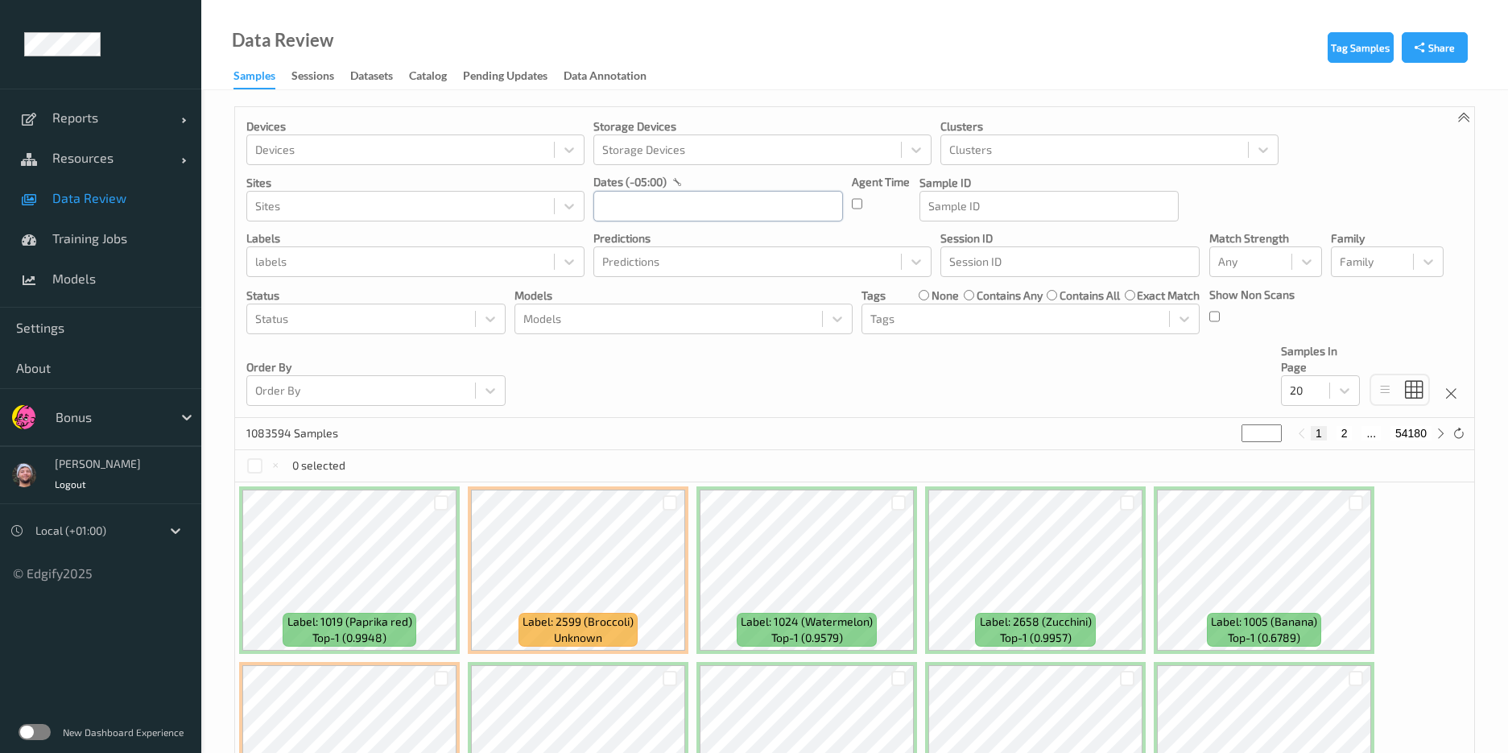
click at [621, 198] on input "text" at bounding box center [718, 206] width 250 height 31
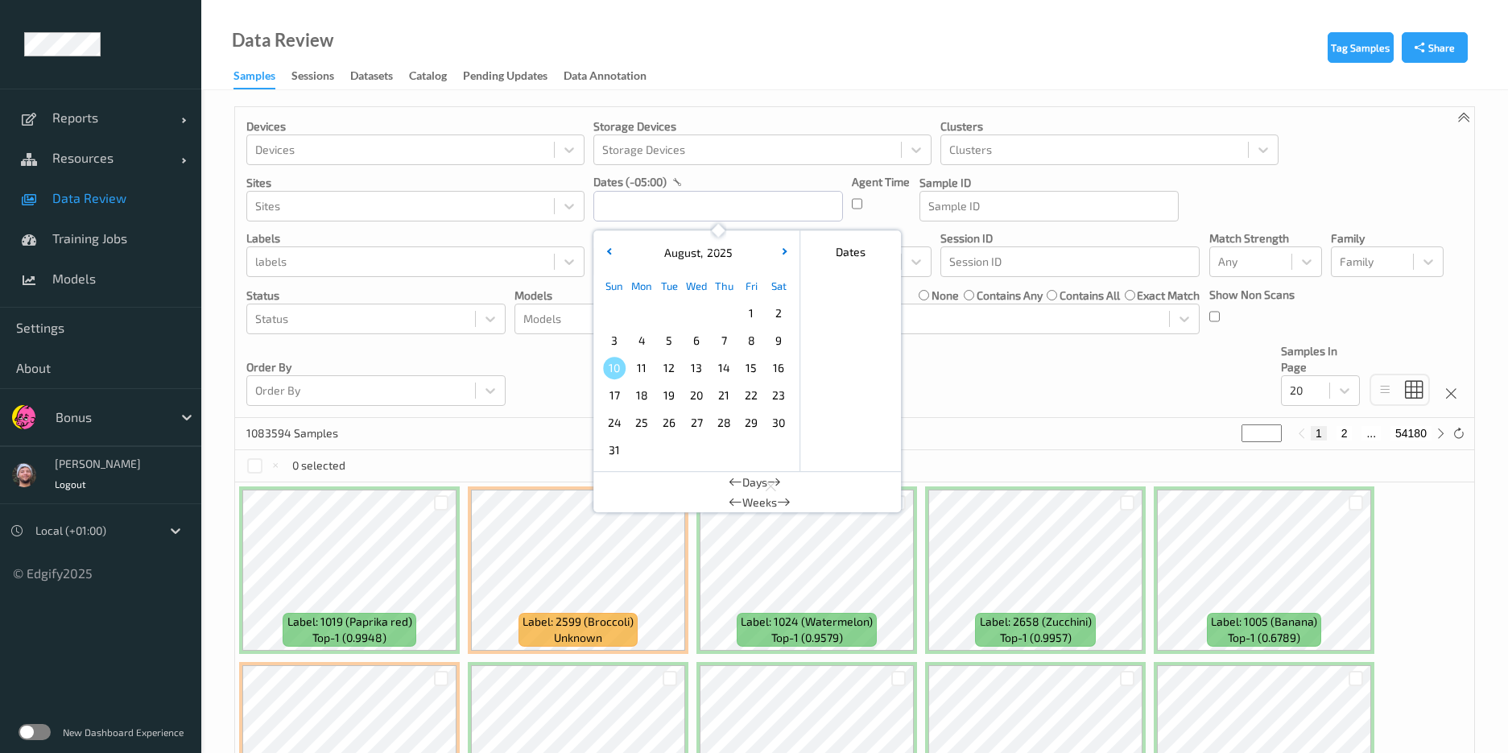
click at [777, 328] on div "9" at bounding box center [778, 340] width 27 height 27
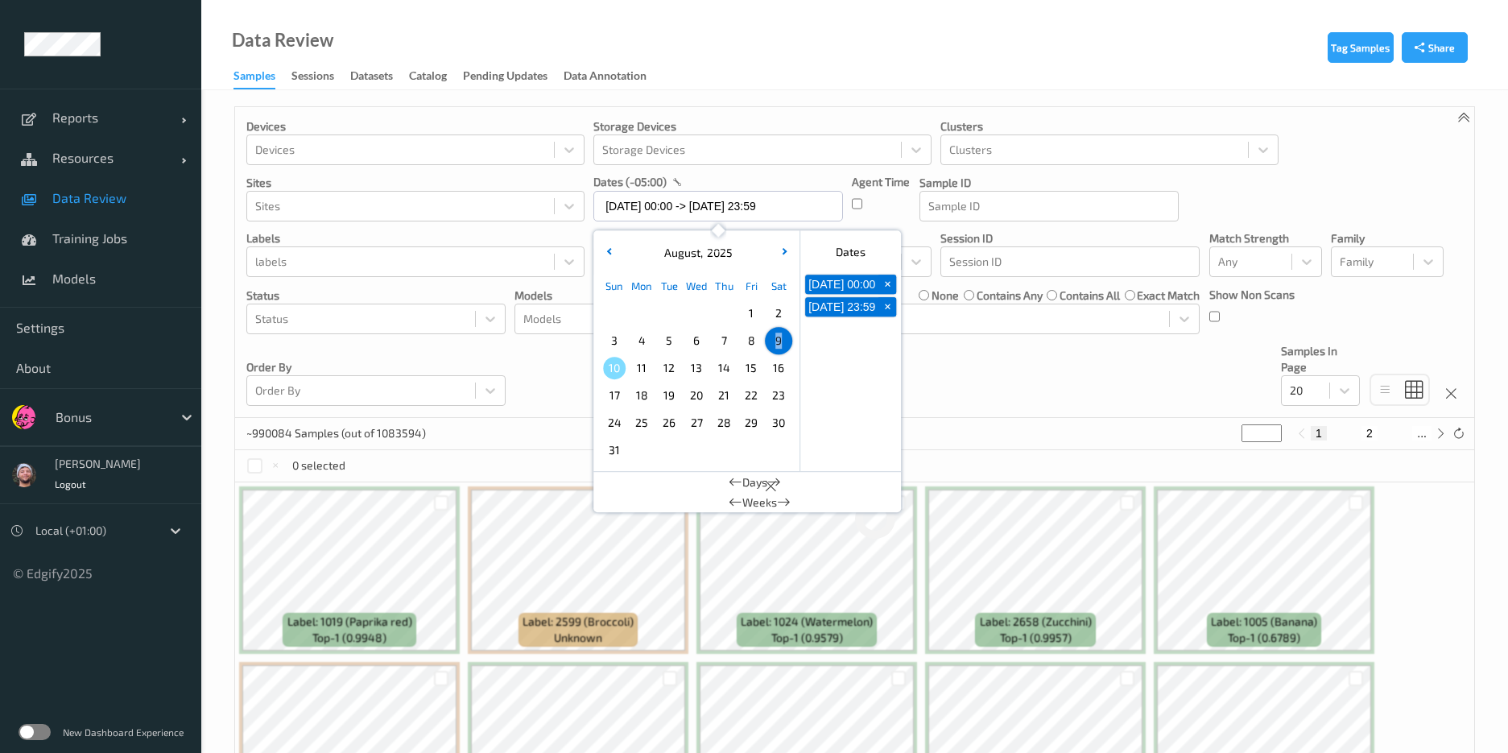
click at [778, 335] on span "9" at bounding box center [778, 340] width 23 height 23
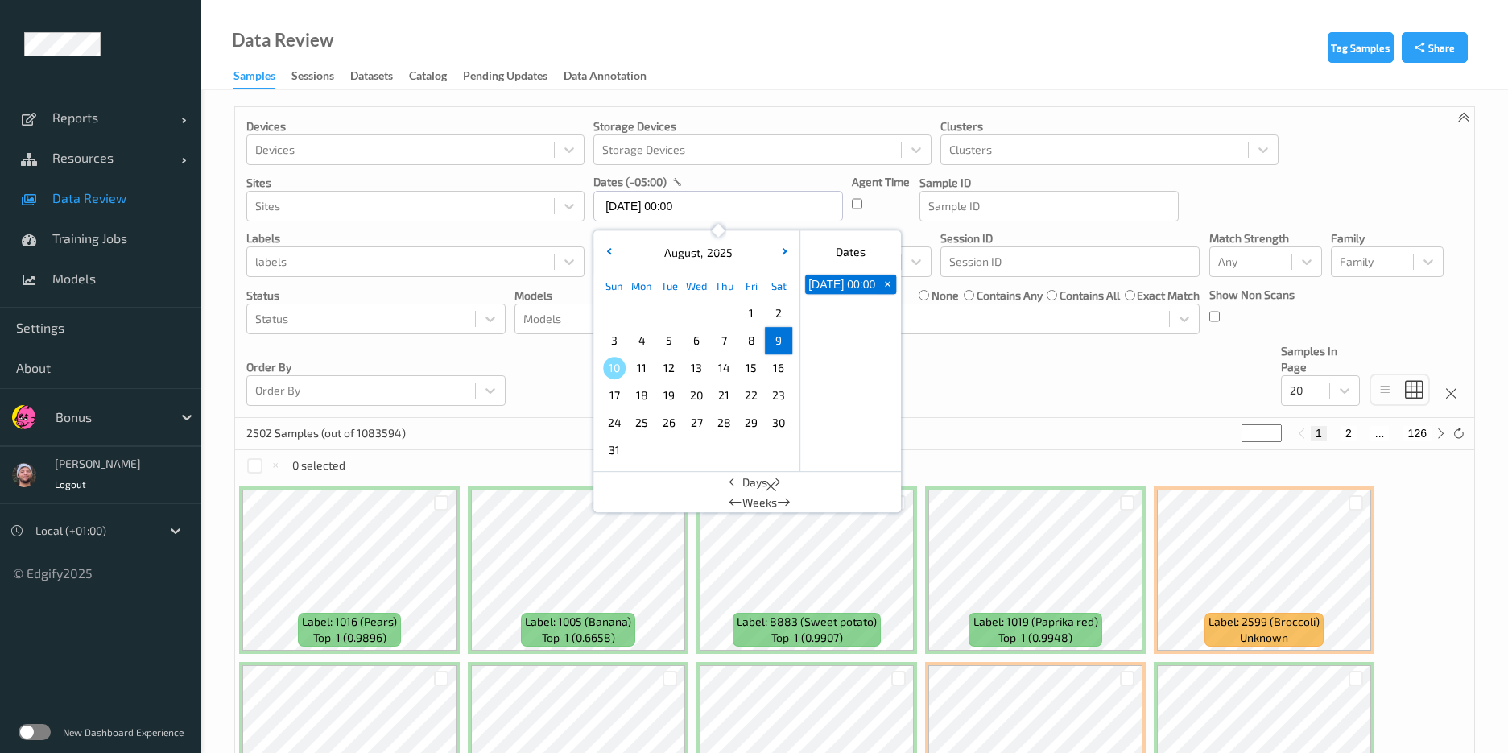
click at [518, 347] on div "Devices Devices Storage Devices Storage Devices Clusters Clusters Sites Sites d…" at bounding box center [854, 262] width 1239 height 311
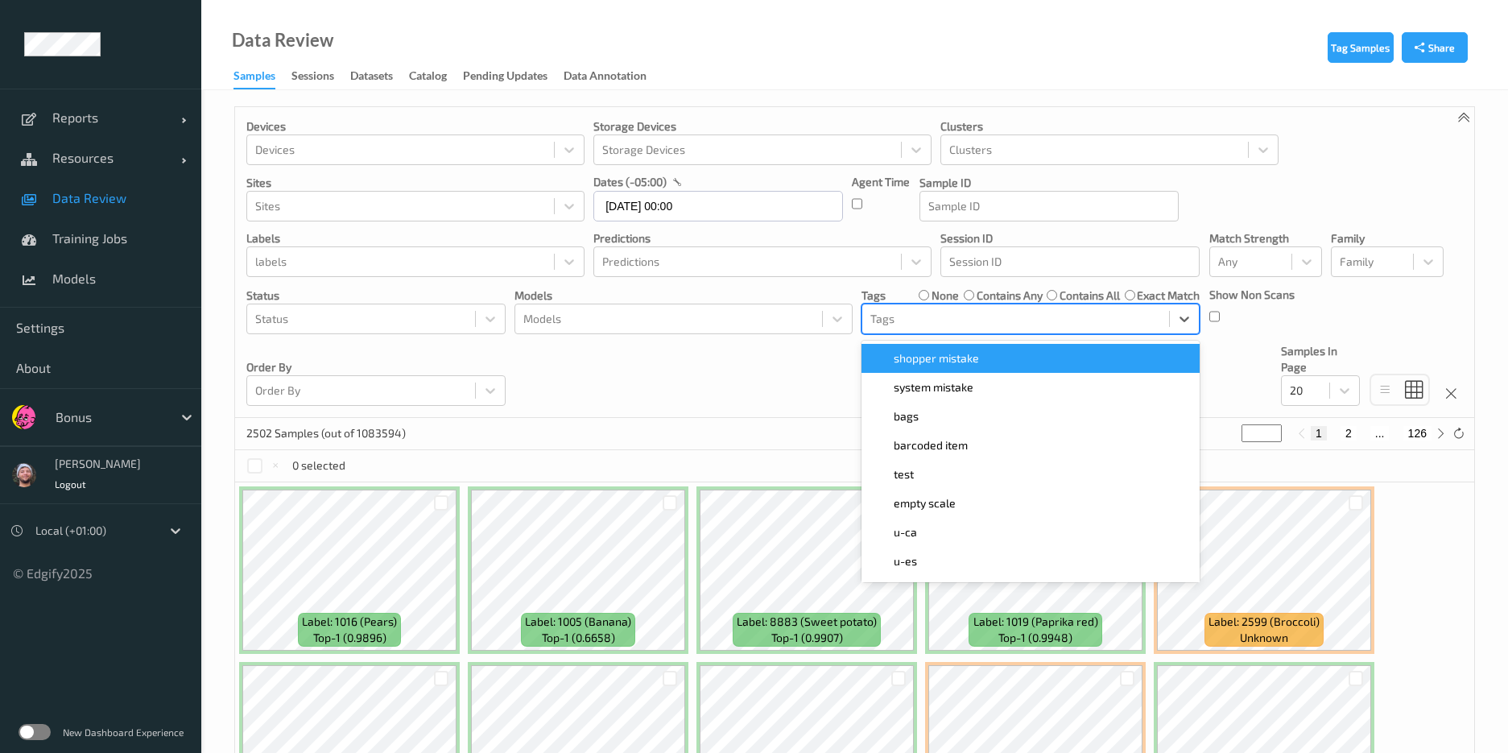
click at [982, 319] on div at bounding box center [1015, 318] width 291 height 19
click at [964, 366] on span "shopper mistake" at bounding box center [936, 358] width 85 height 16
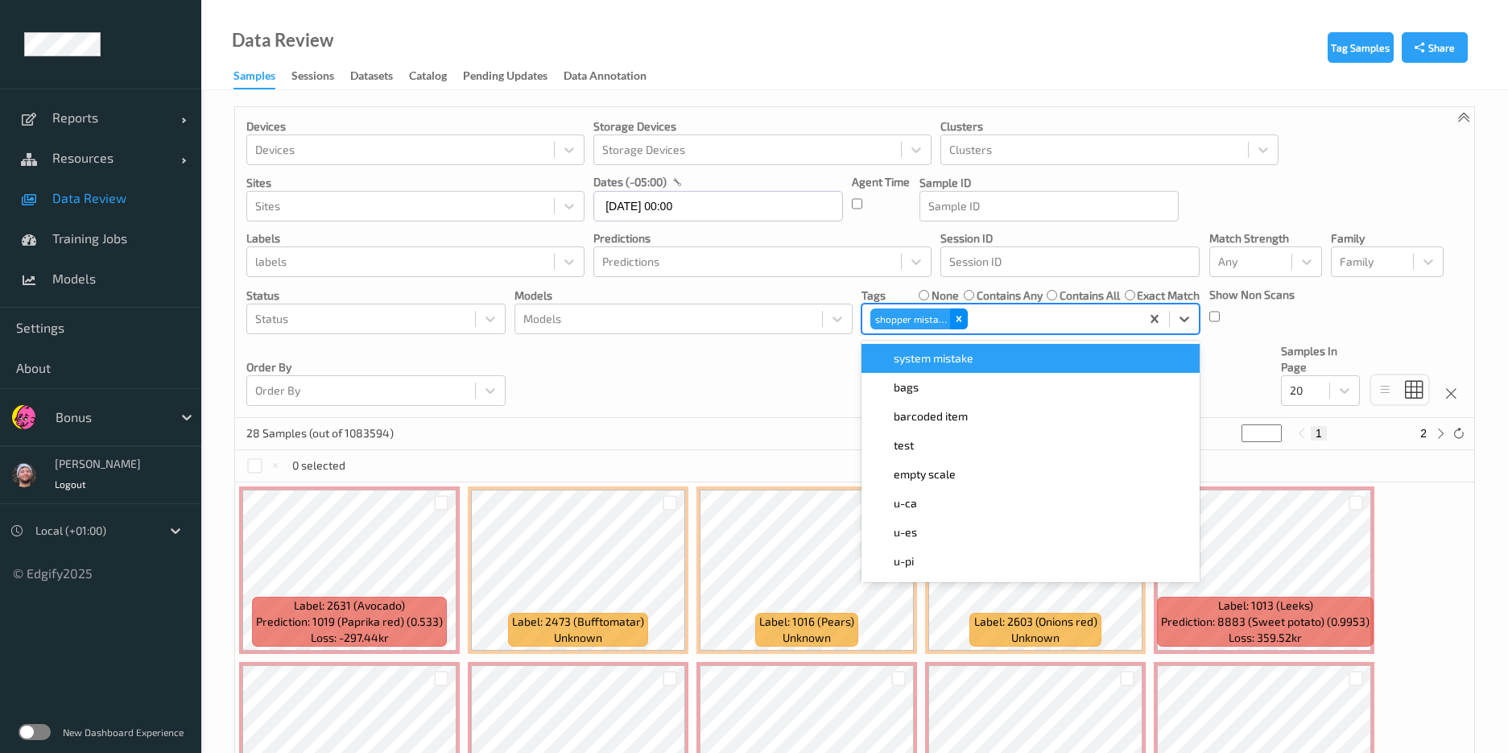
click at [955, 323] on icon "Remove shopper mistake" at bounding box center [958, 318] width 11 height 11
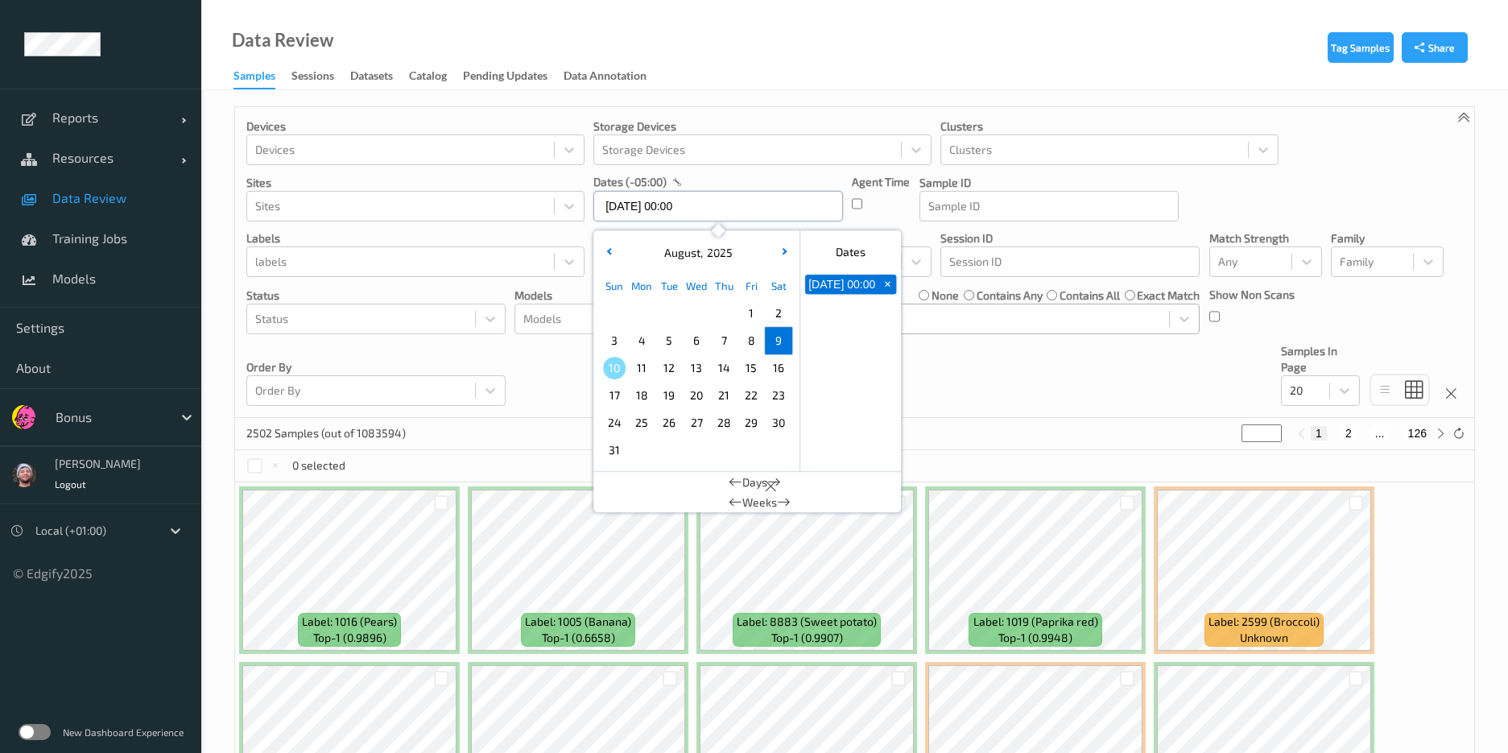
click at [712, 204] on input "[DATE] 00:00" at bounding box center [718, 206] width 250 height 31
click at [619, 366] on span "10" at bounding box center [614, 368] width 23 height 23
type input "[DATE] 00:00"
click at [1076, 447] on div "748 Samples (out of 1083594) * 1 2 ... 38" at bounding box center [854, 434] width 1239 height 32
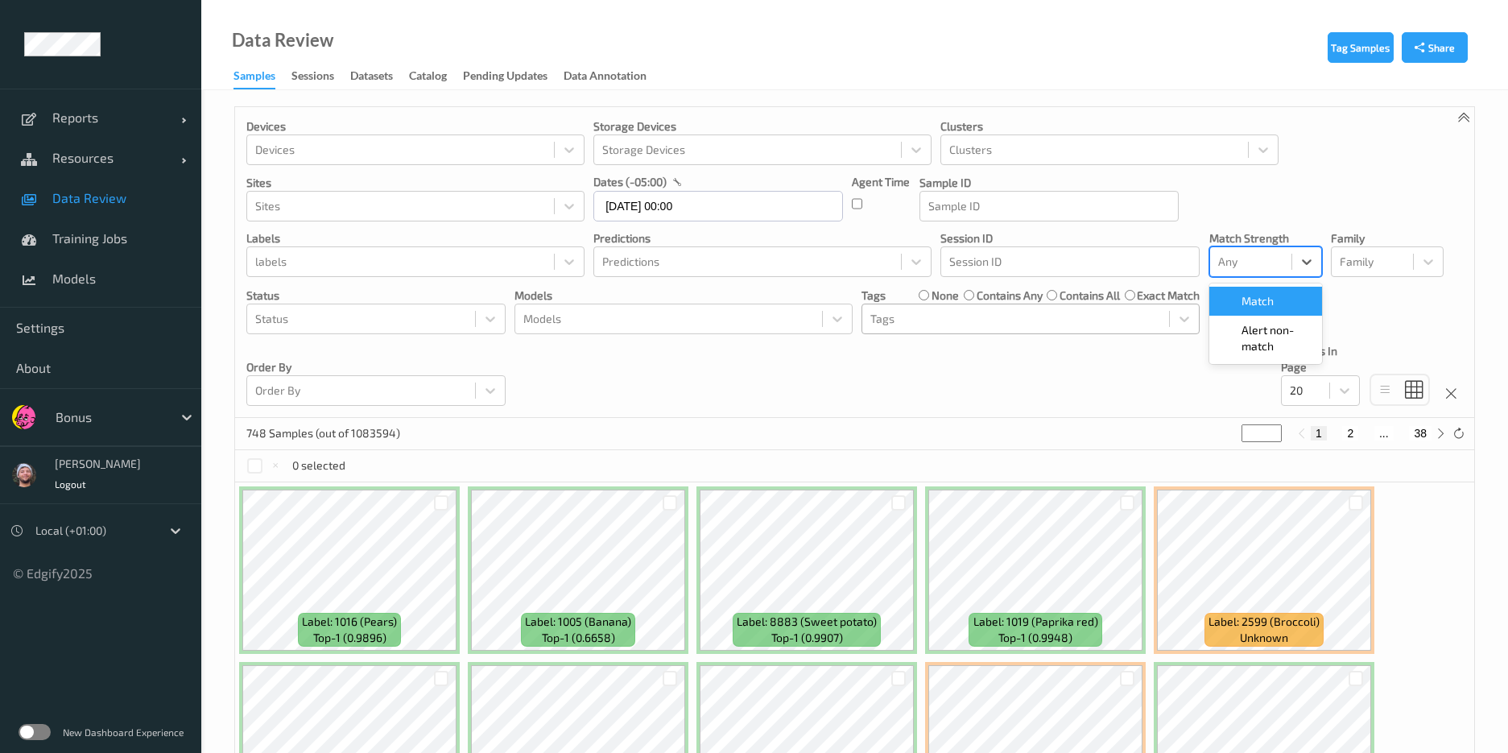
click at [1210, 264] on div "Any" at bounding box center [1250, 262] width 81 height 26
click at [1252, 341] on span "Alert non-match" at bounding box center [1276, 338] width 71 height 32
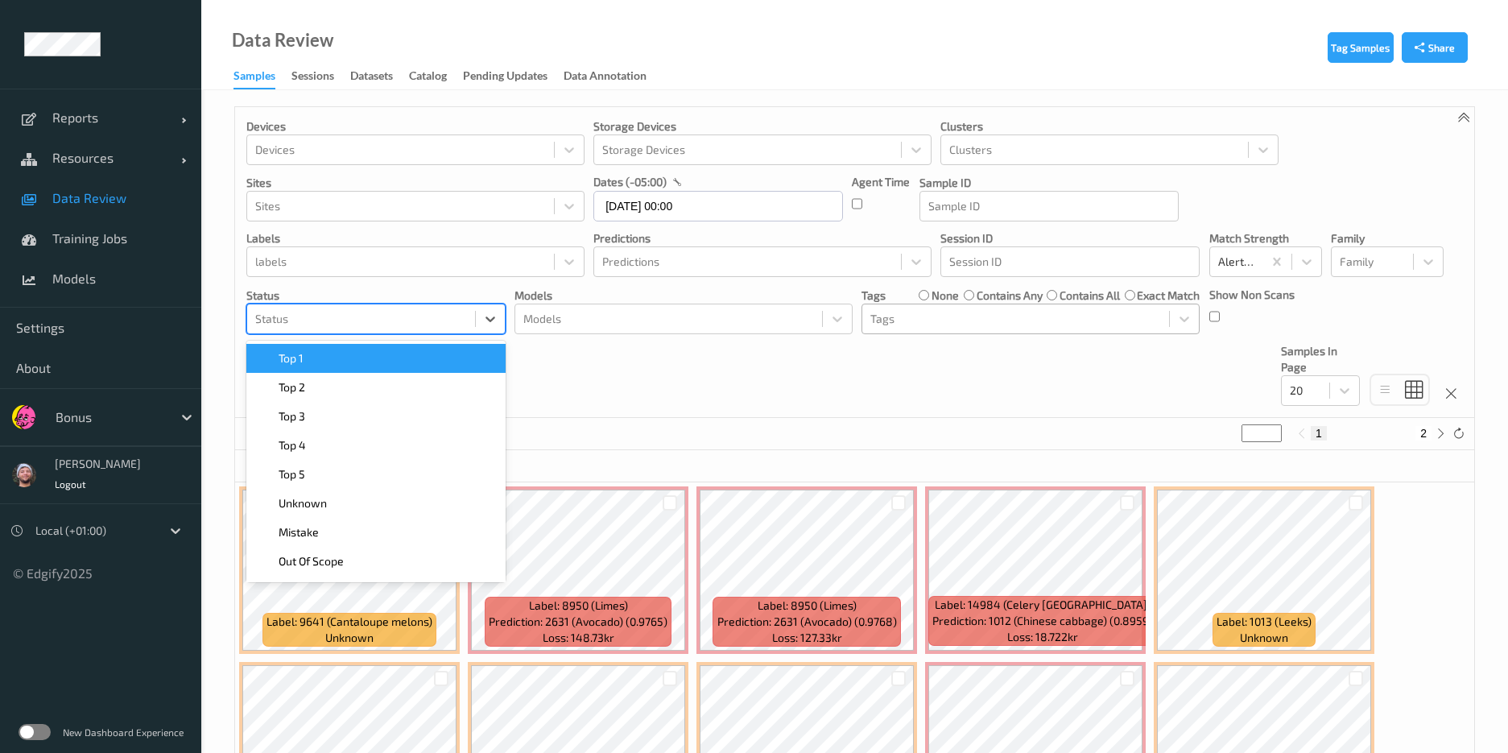
click at [412, 331] on div "Status" at bounding box center [361, 319] width 228 height 26
click at [409, 342] on div "Top 1    Top 2    Top 3    Top 4    Top 5    Unknown    Mistake    Out Of Scope…" at bounding box center [375, 462] width 259 height 242
click at [415, 366] on div "Top 1" at bounding box center [376, 358] width 240 height 16
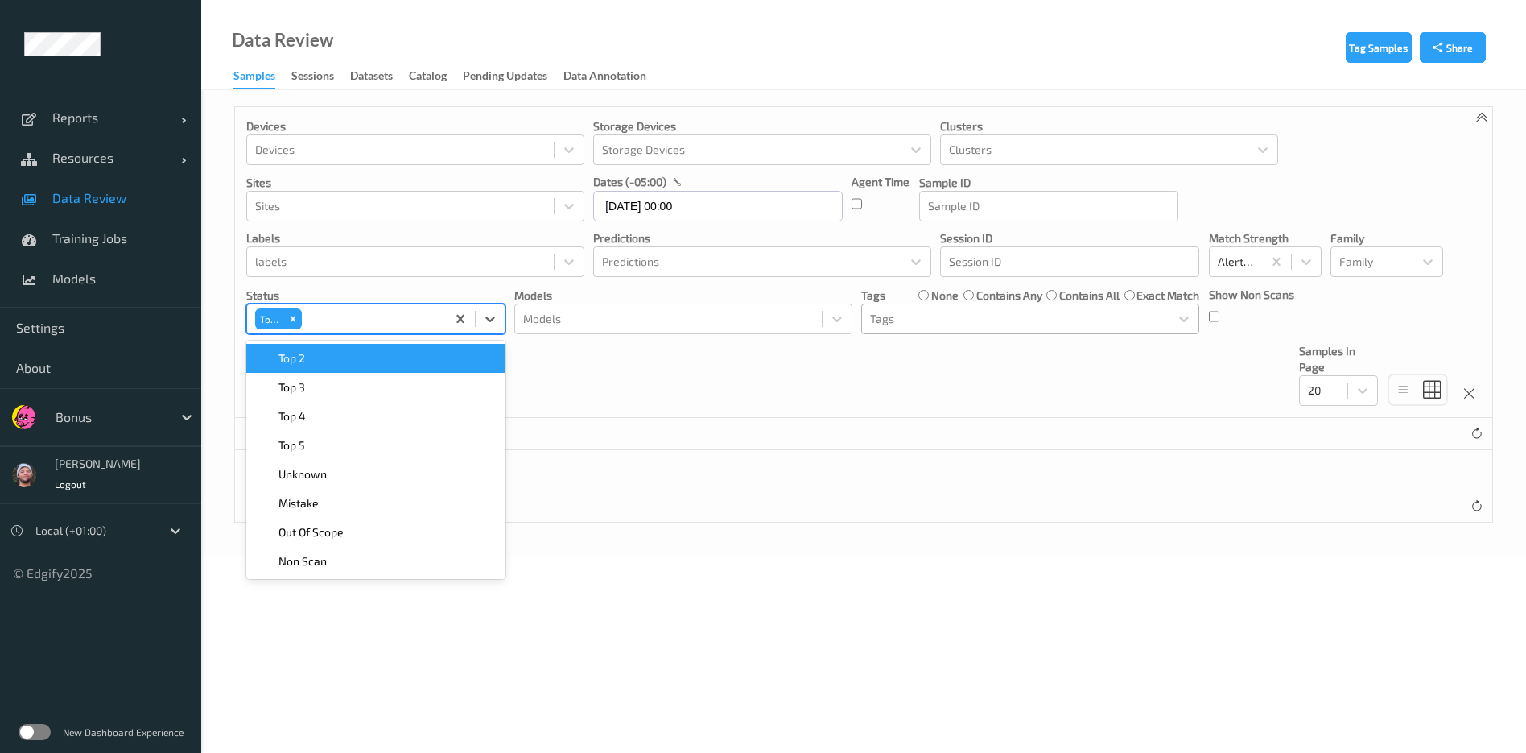
click at [411, 363] on div "Top 2" at bounding box center [376, 358] width 240 height 16
click at [411, 363] on div "Top 3" at bounding box center [376, 358] width 240 height 16
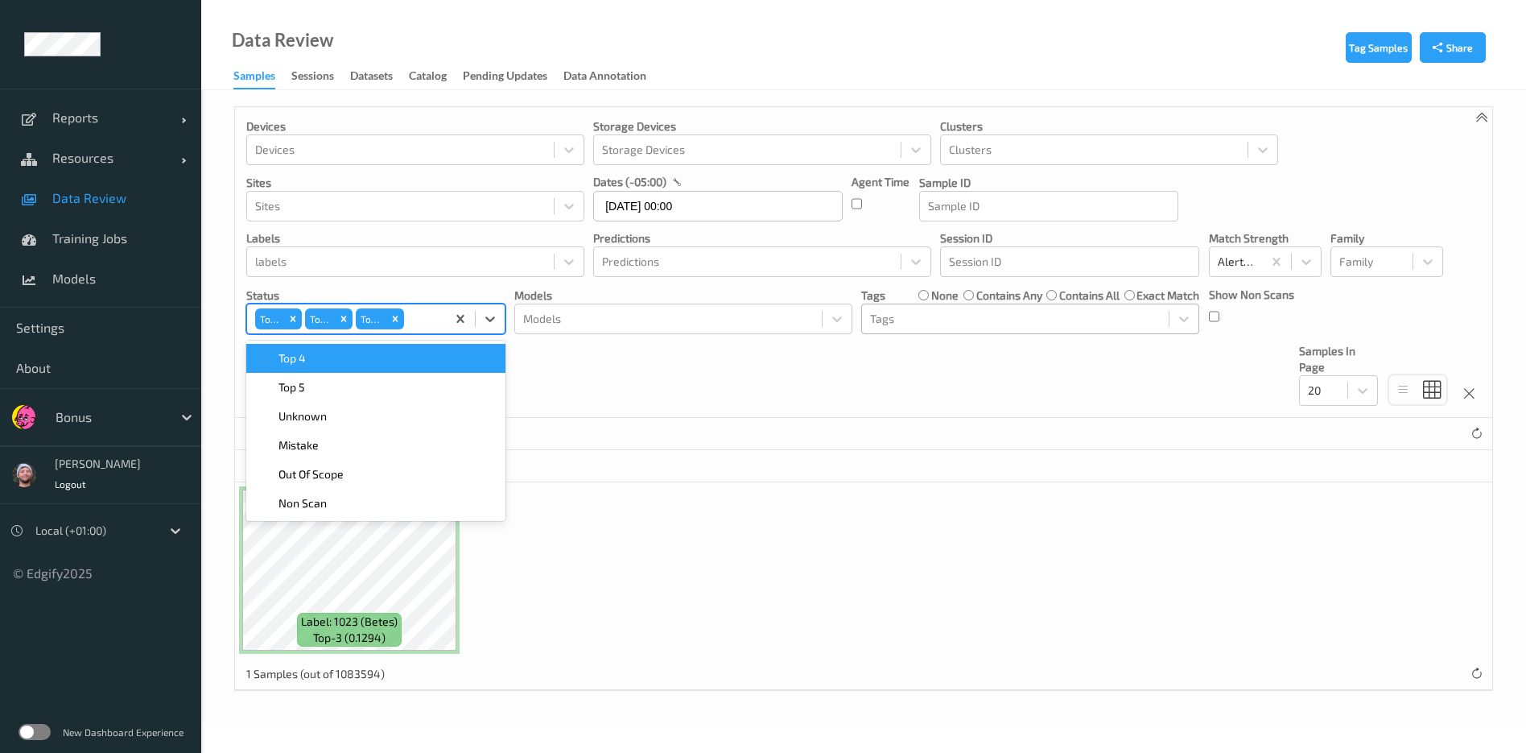
click at [977, 436] on div "1 Samples (out of 1083594)" at bounding box center [864, 434] width 1258 height 32
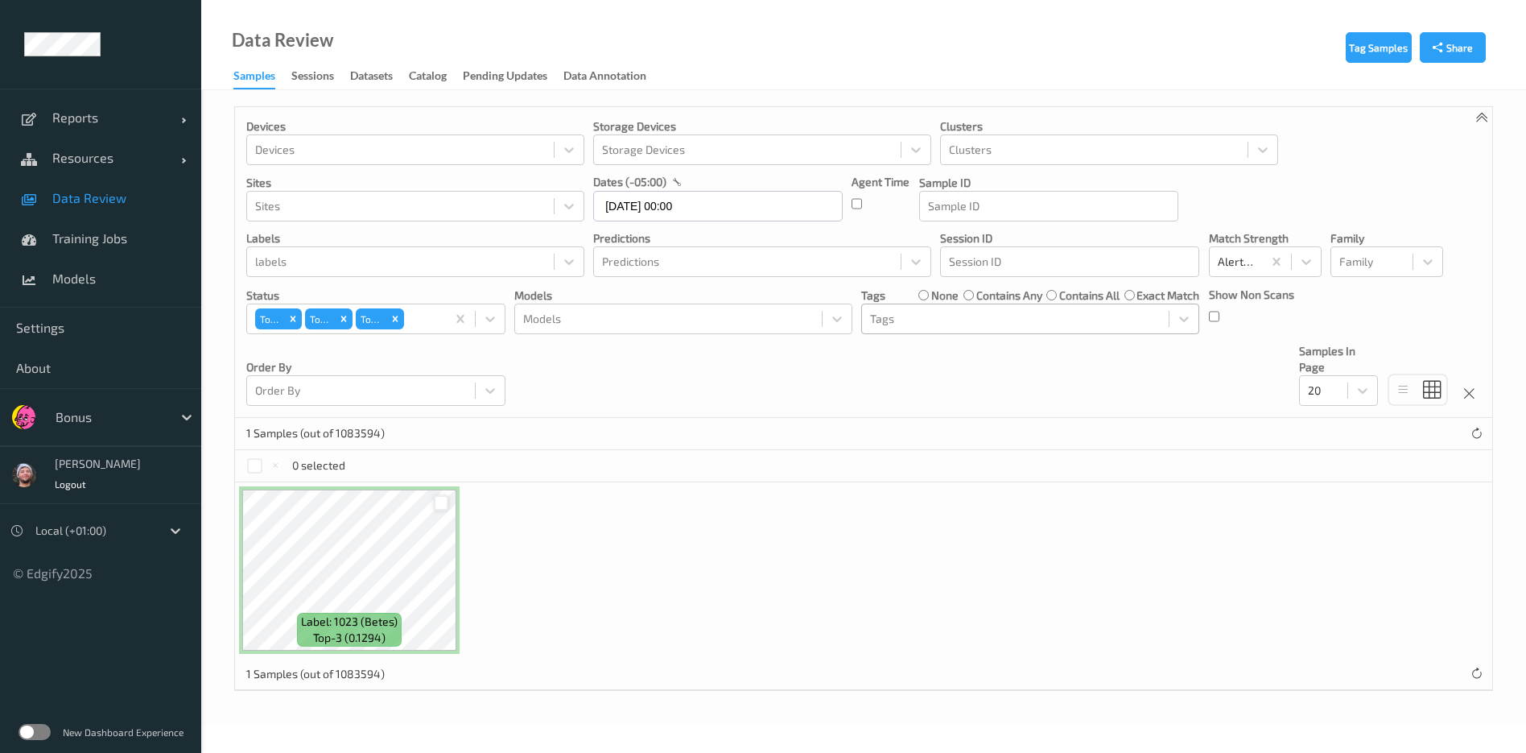
click at [436, 502] on div at bounding box center [441, 502] width 15 height 15
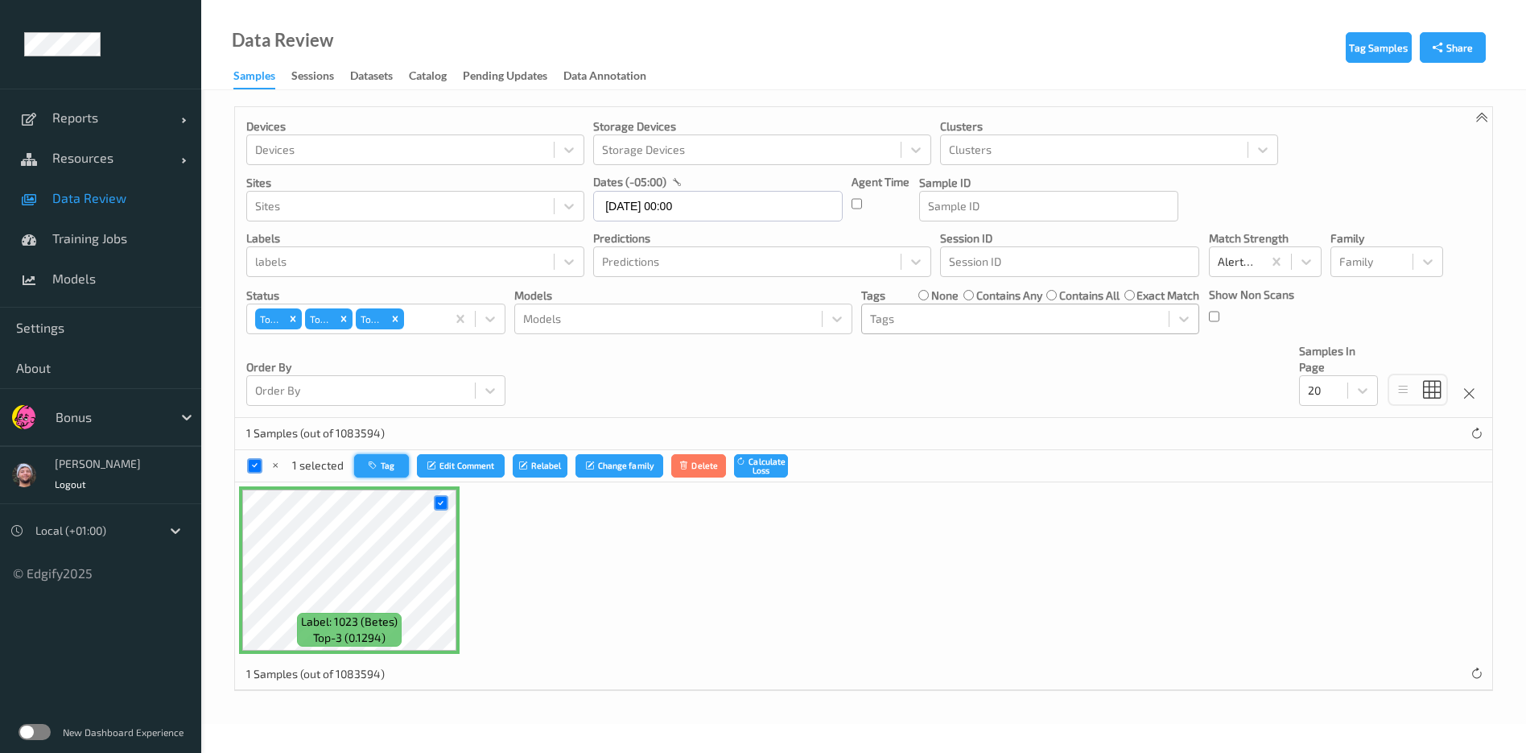
click at [377, 470] on button "Tag" at bounding box center [381, 465] width 55 height 23
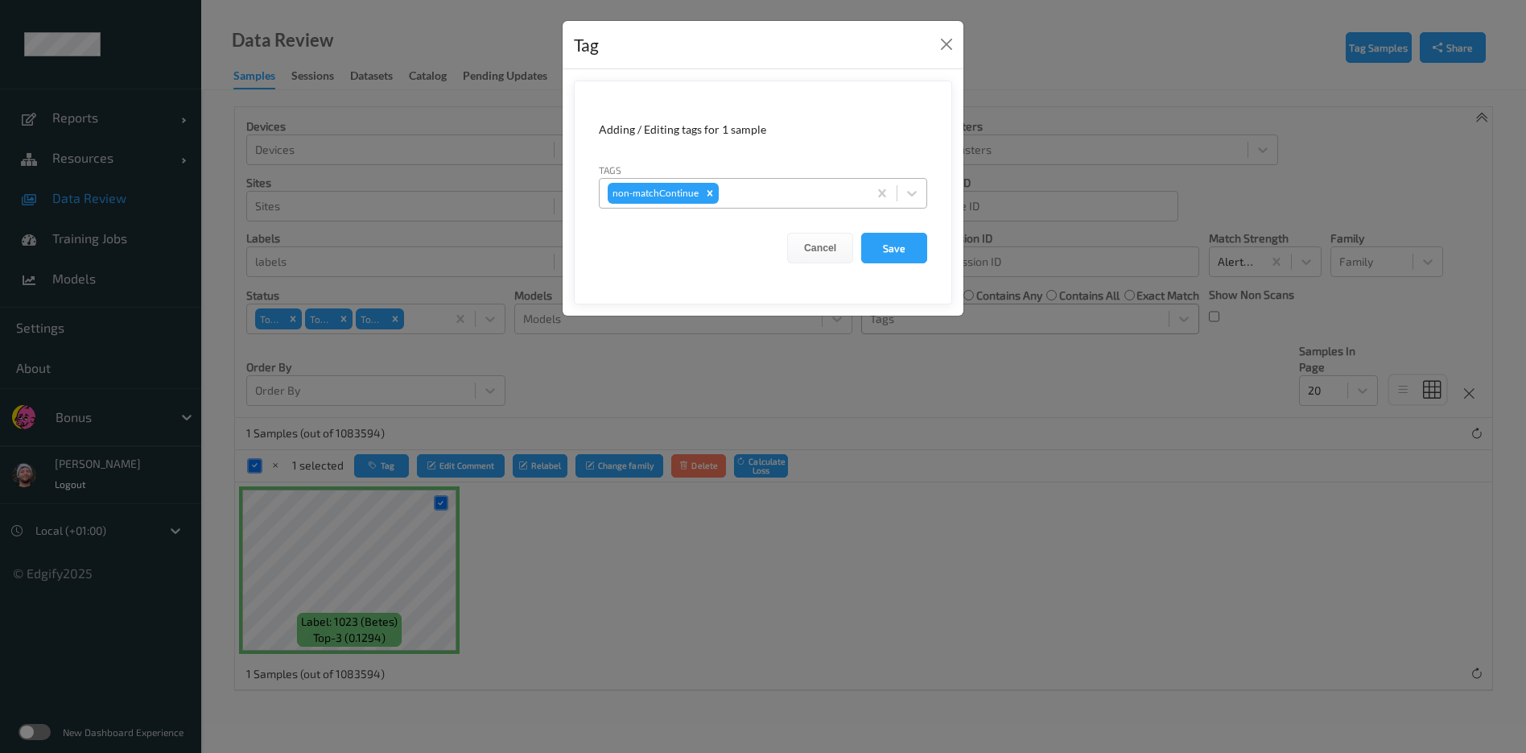
click at [738, 181] on div "non-matchContinue" at bounding box center [734, 193] width 268 height 27
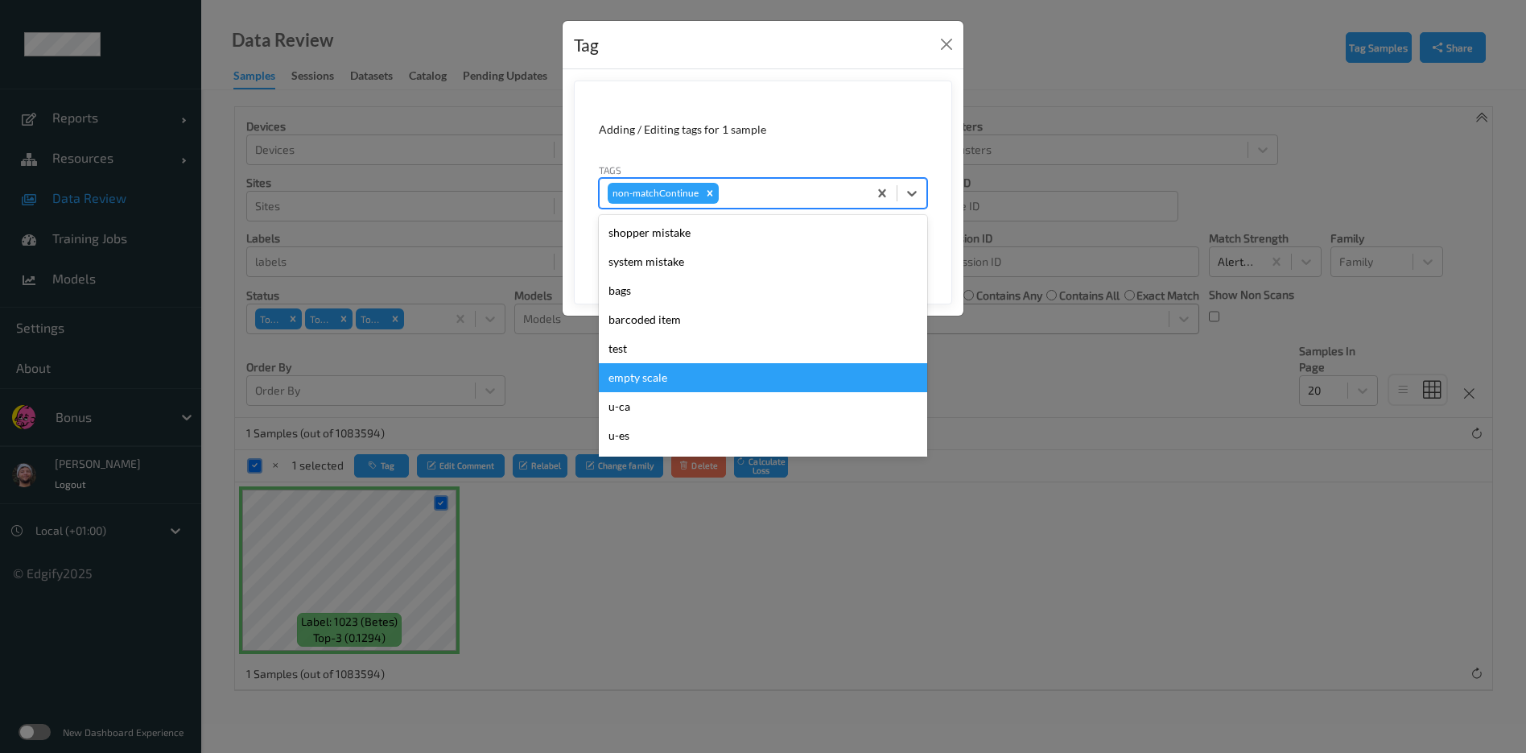
drag, startPoint x: 715, startPoint y: 238, endPoint x: 1083, endPoint y: 370, distance: 390.9
click at [1062, 382] on div "Tag Adding / Editing tags for 1 sample Tags option empty scale focused, 6 of 31…" at bounding box center [763, 376] width 1526 height 753
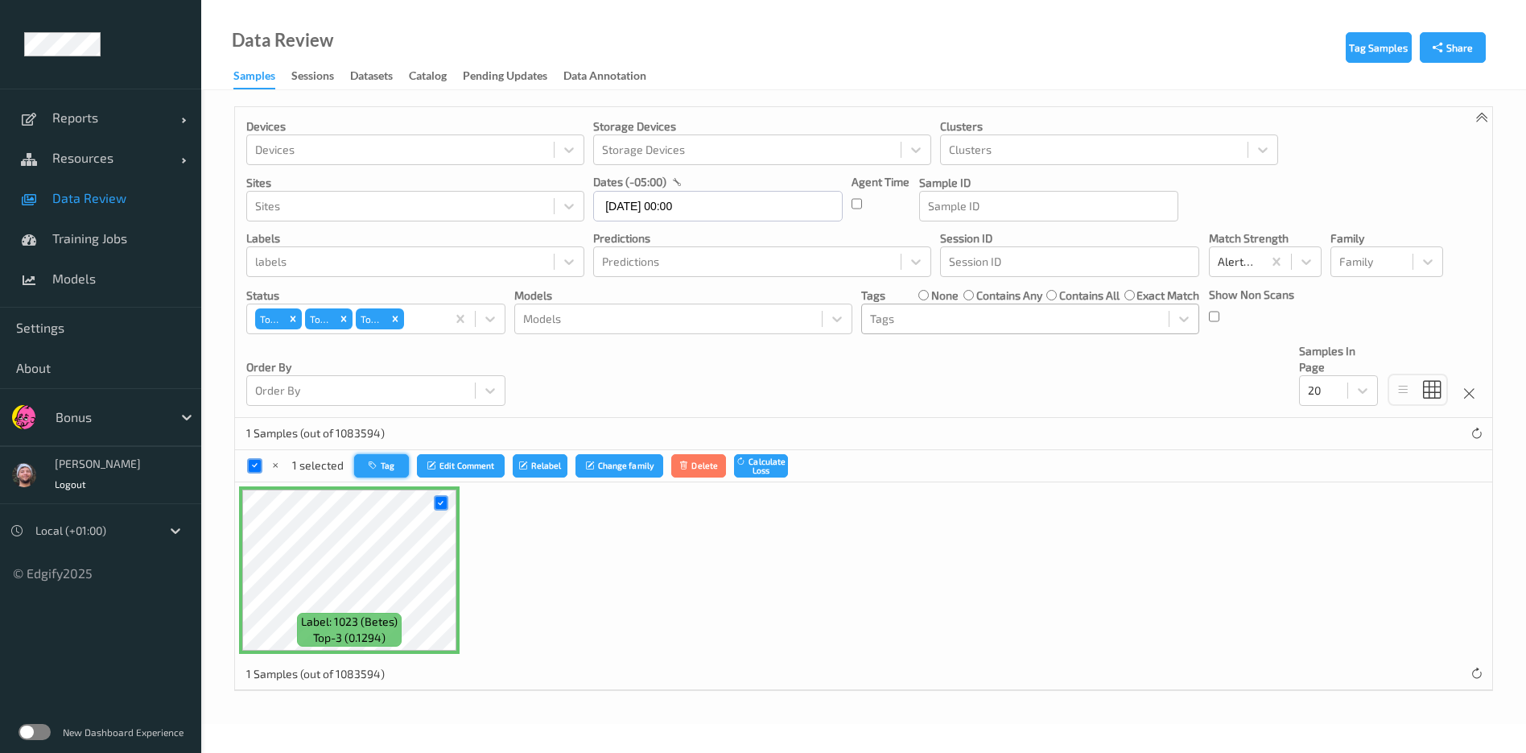
click at [373, 475] on button "Tag" at bounding box center [381, 465] width 55 height 23
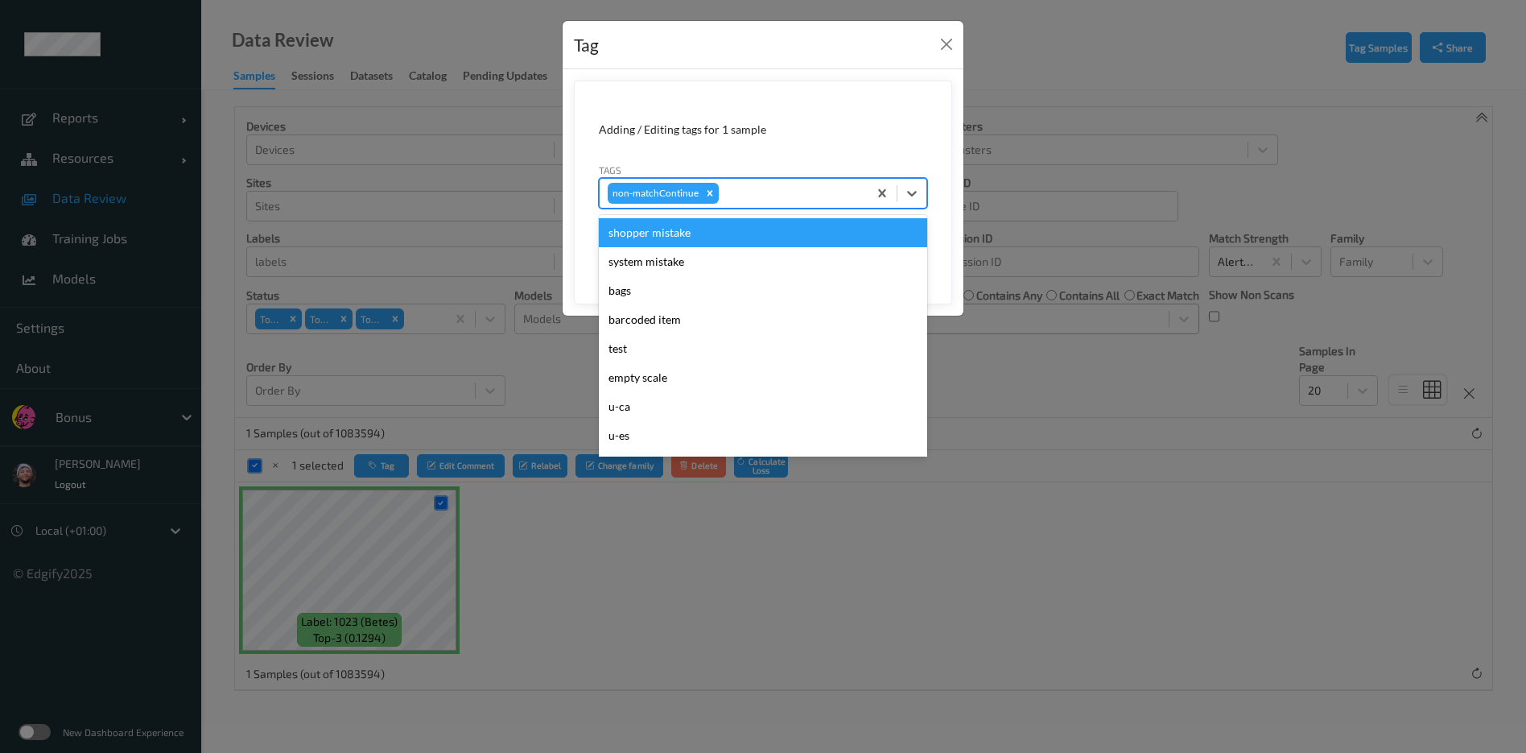
click at [760, 187] on div at bounding box center [791, 193] width 138 height 19
type input "wa"
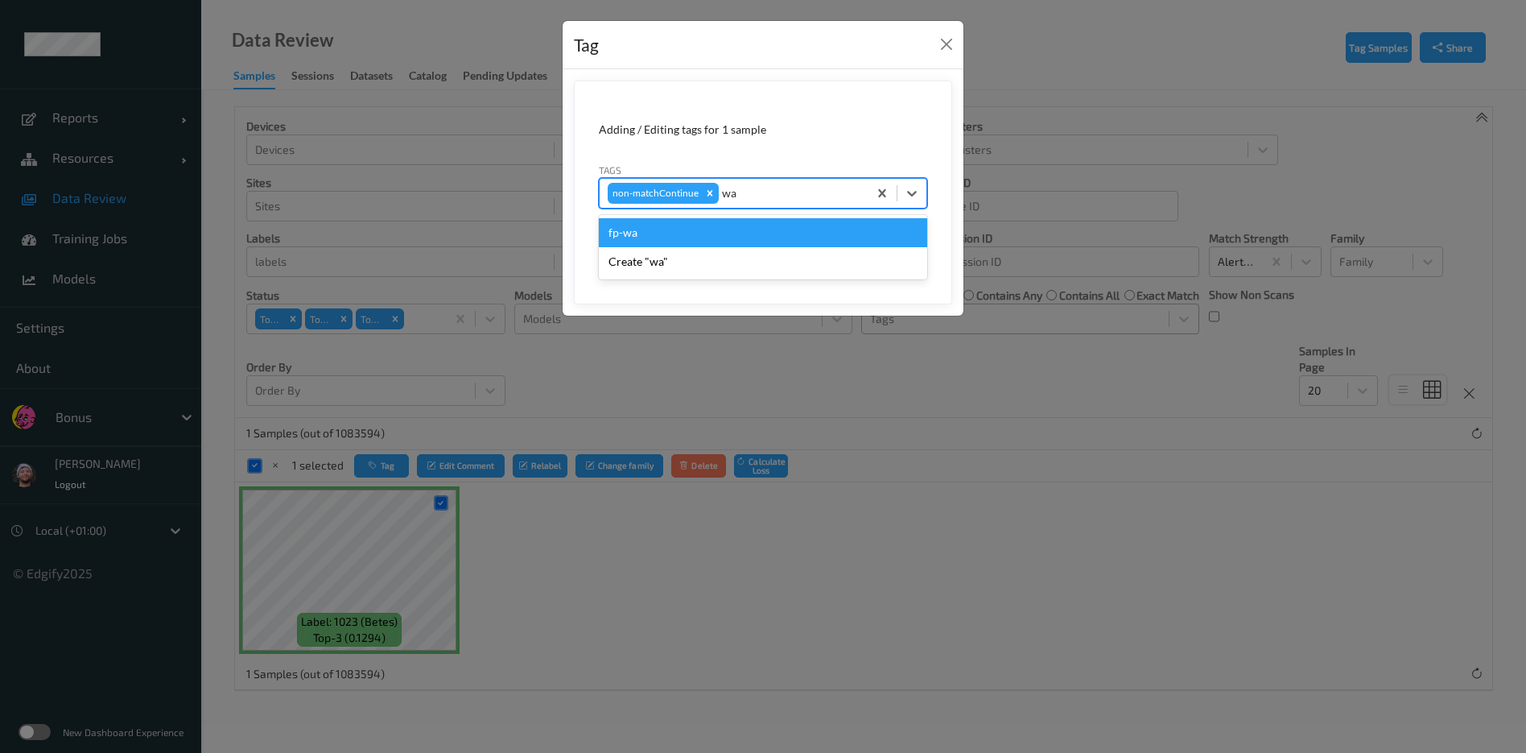
click at [742, 229] on div "fp-wa" at bounding box center [763, 232] width 328 height 29
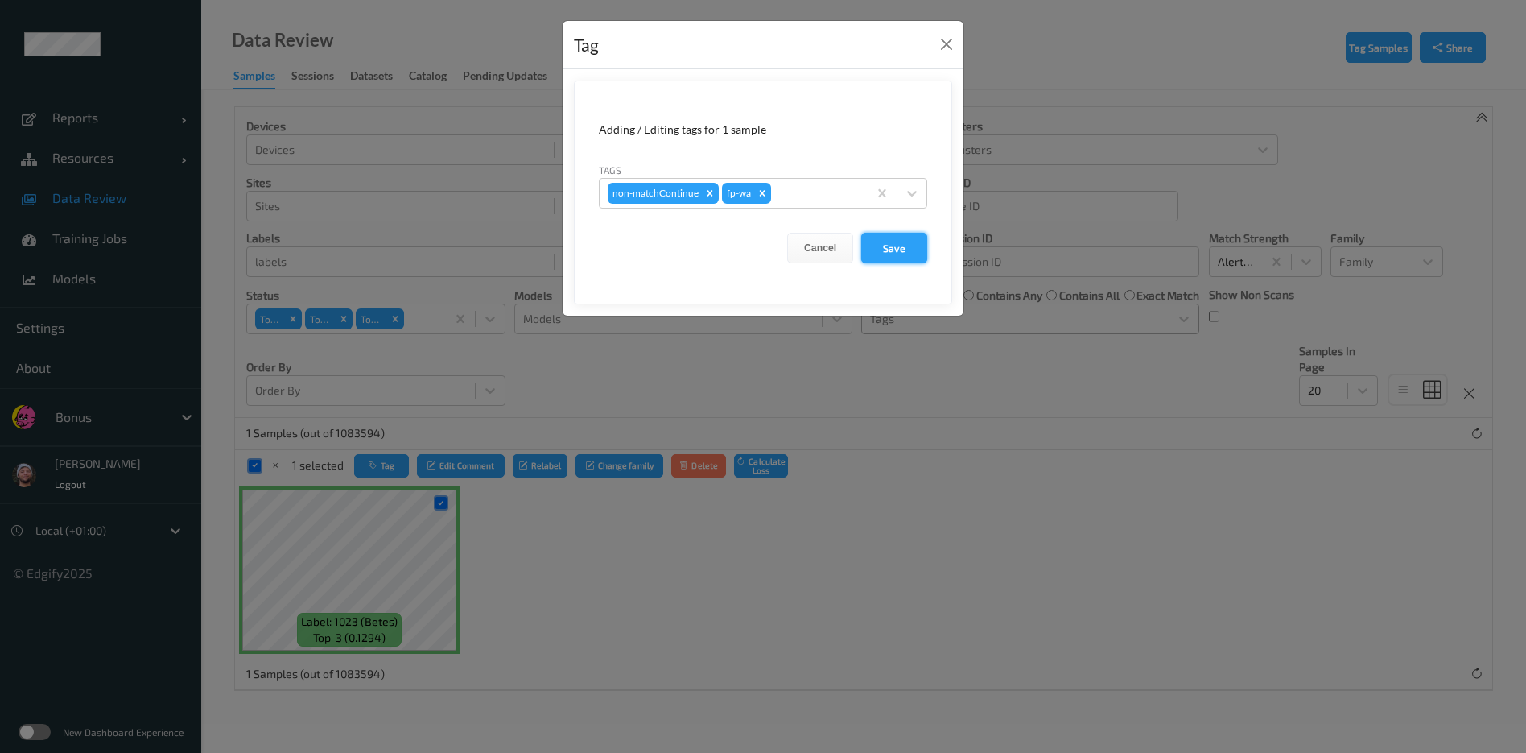
click at [897, 252] on button "Save" at bounding box center [894, 248] width 66 height 31
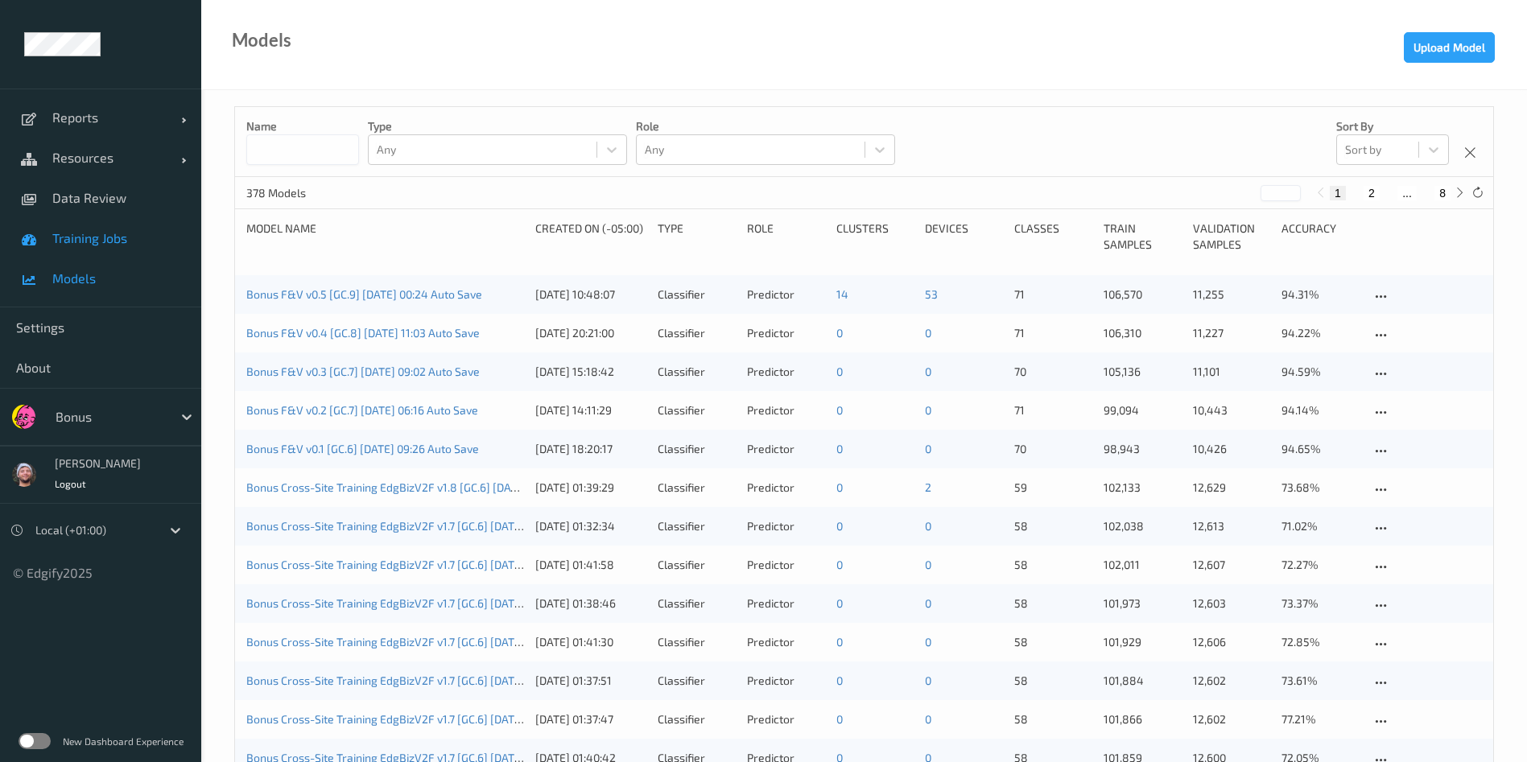
click at [122, 249] on link "Training Jobs" at bounding box center [100, 238] width 201 height 40
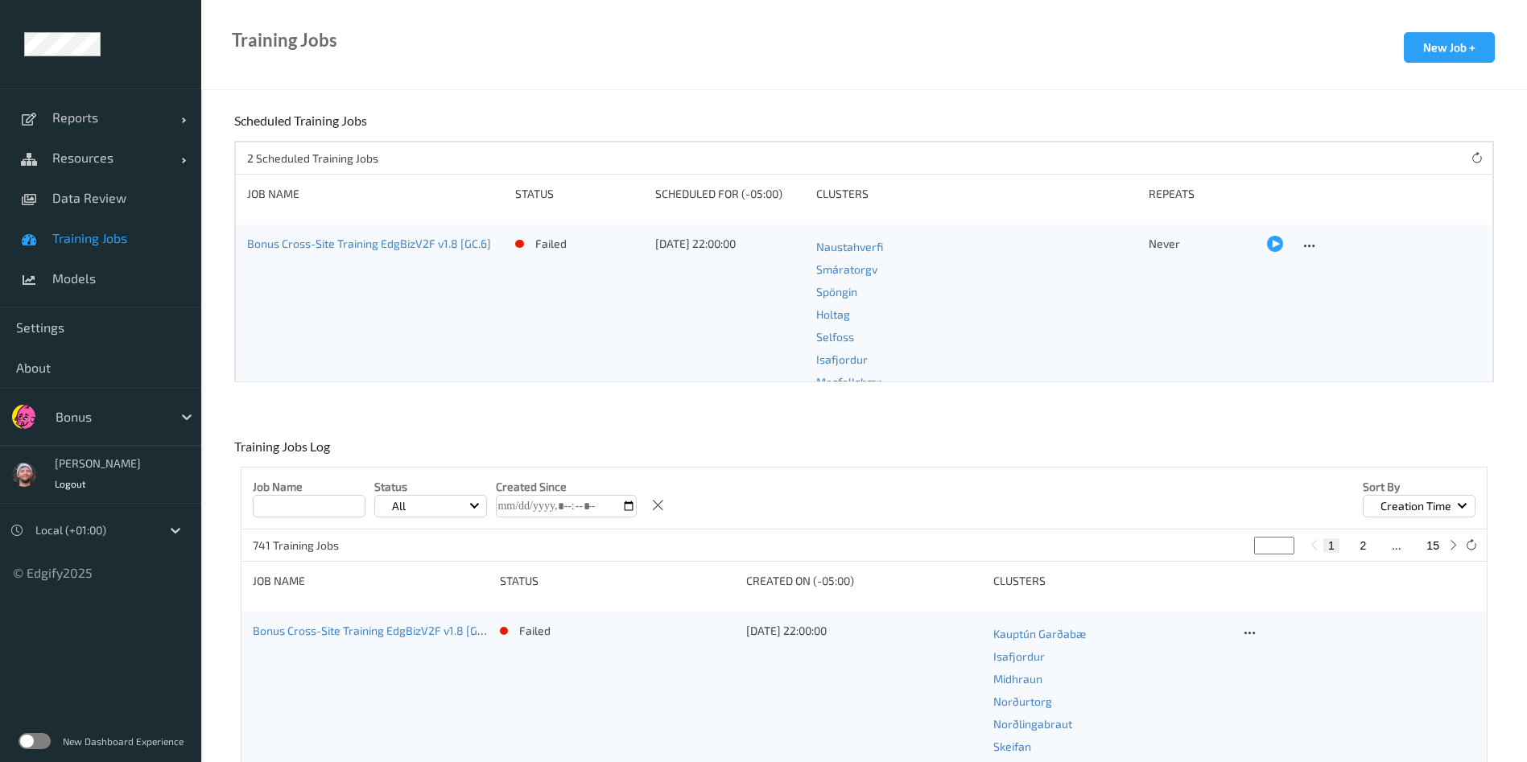
scroll to position [456, 0]
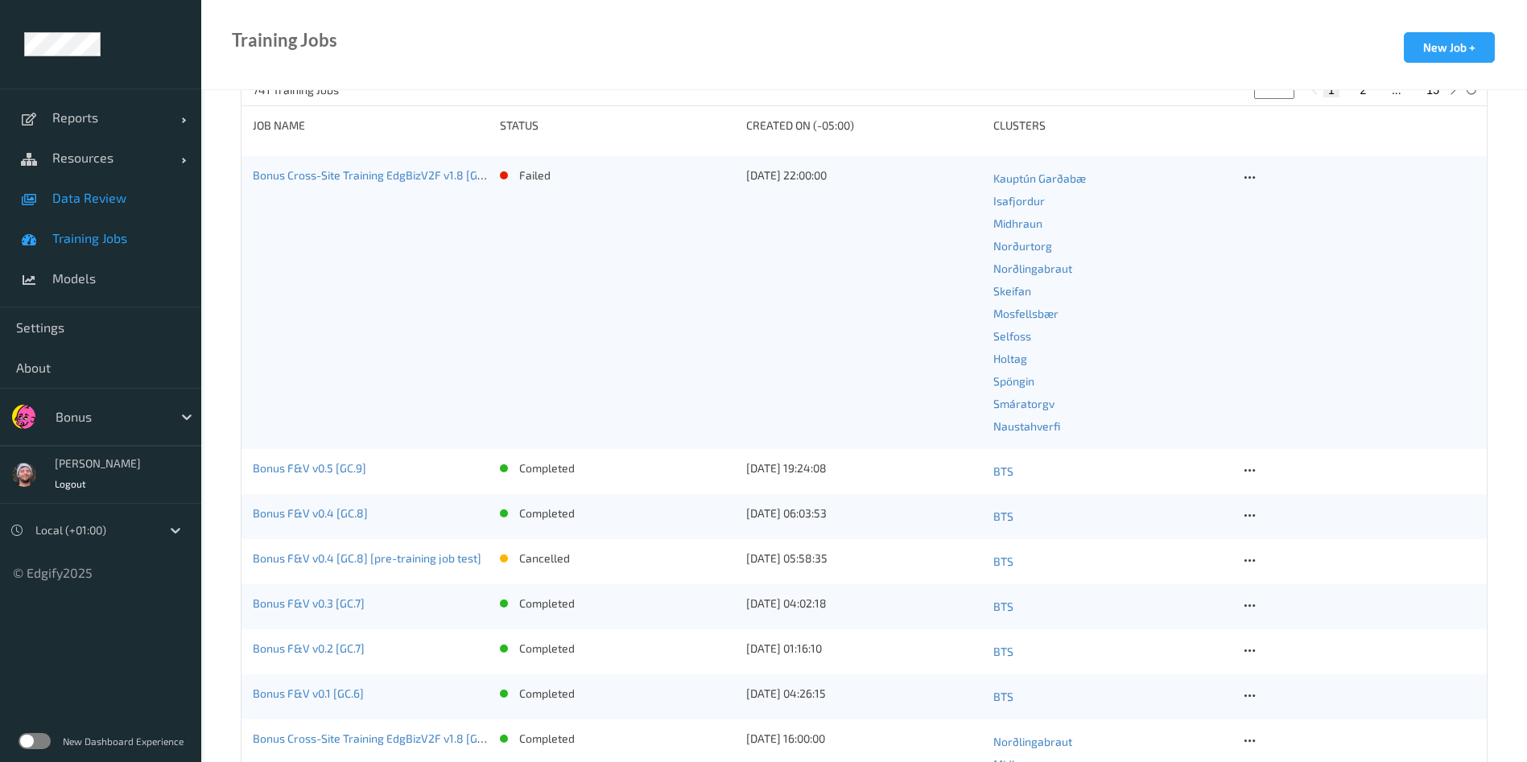
click at [153, 203] on span "Data Review" at bounding box center [118, 198] width 133 height 16
